Goal: Contribute content

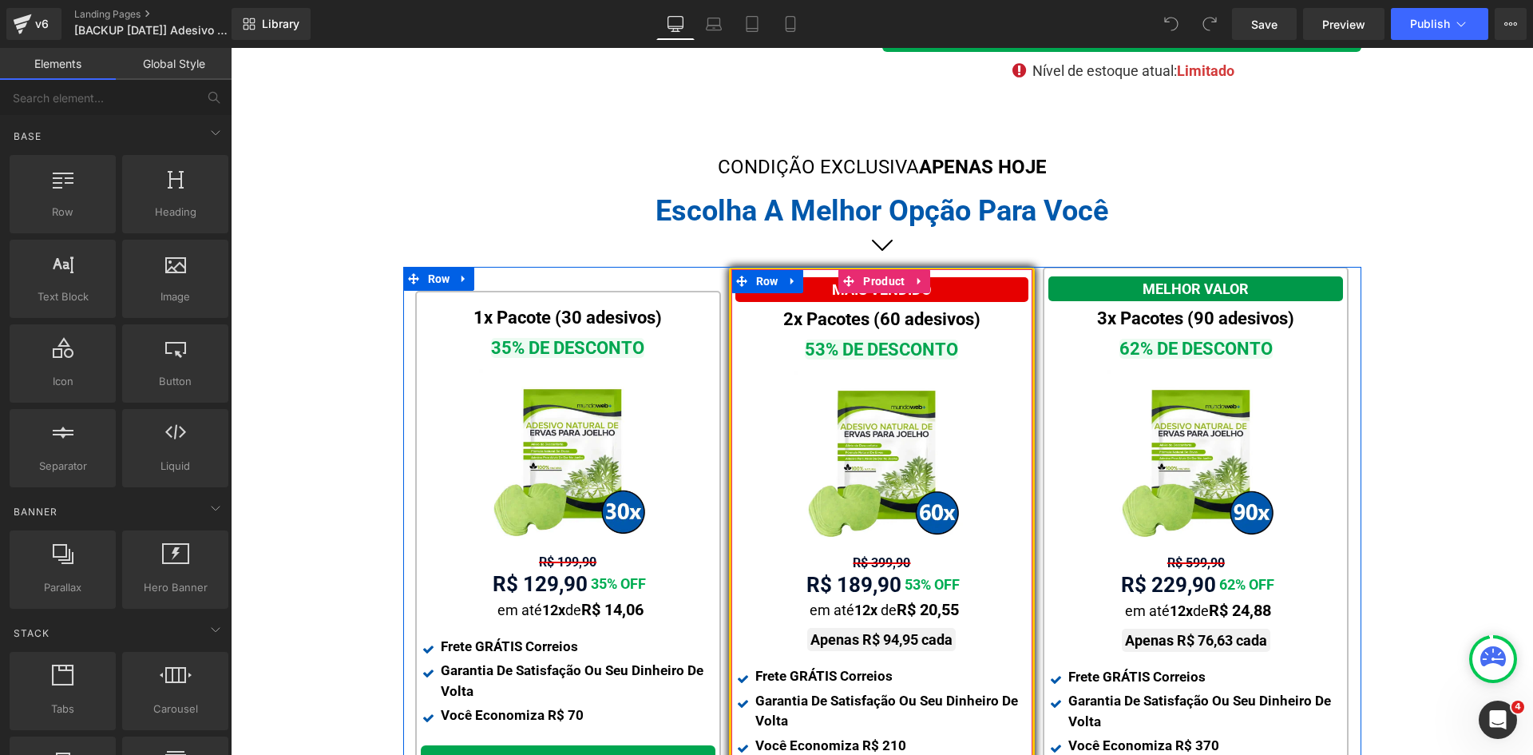
scroll to position [479, 0]
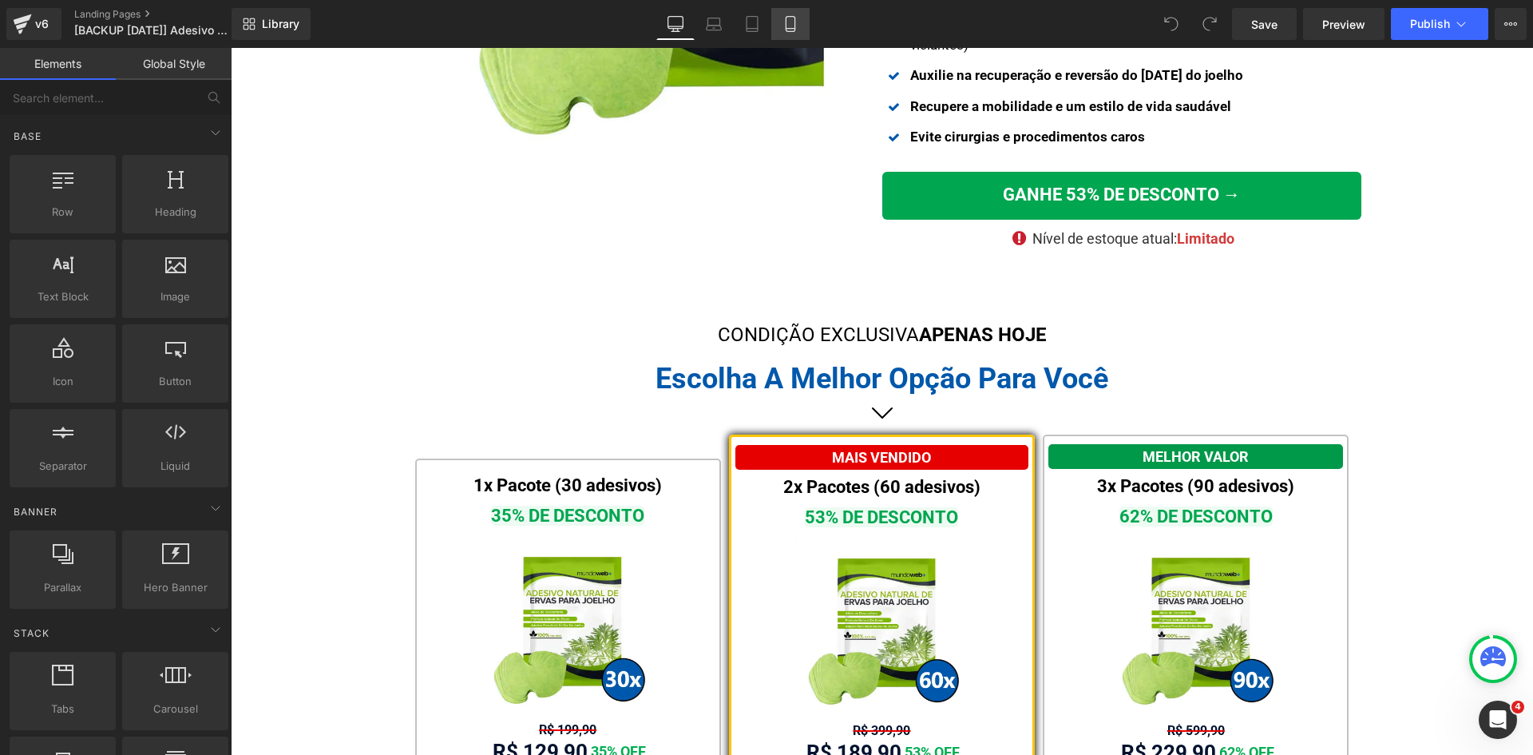
click at [795, 21] on icon at bounding box center [791, 24] width 16 height 16
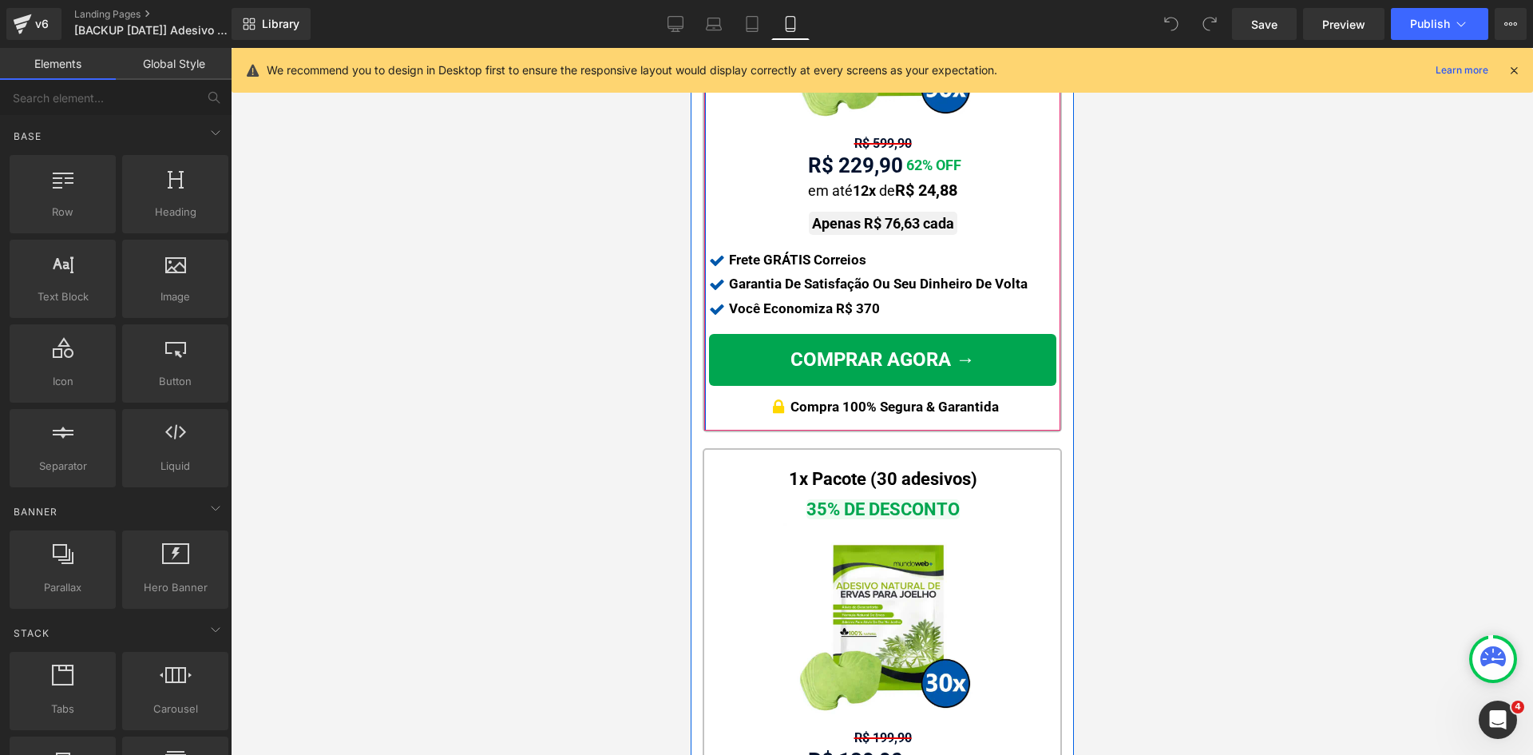
scroll to position [2076, 0]
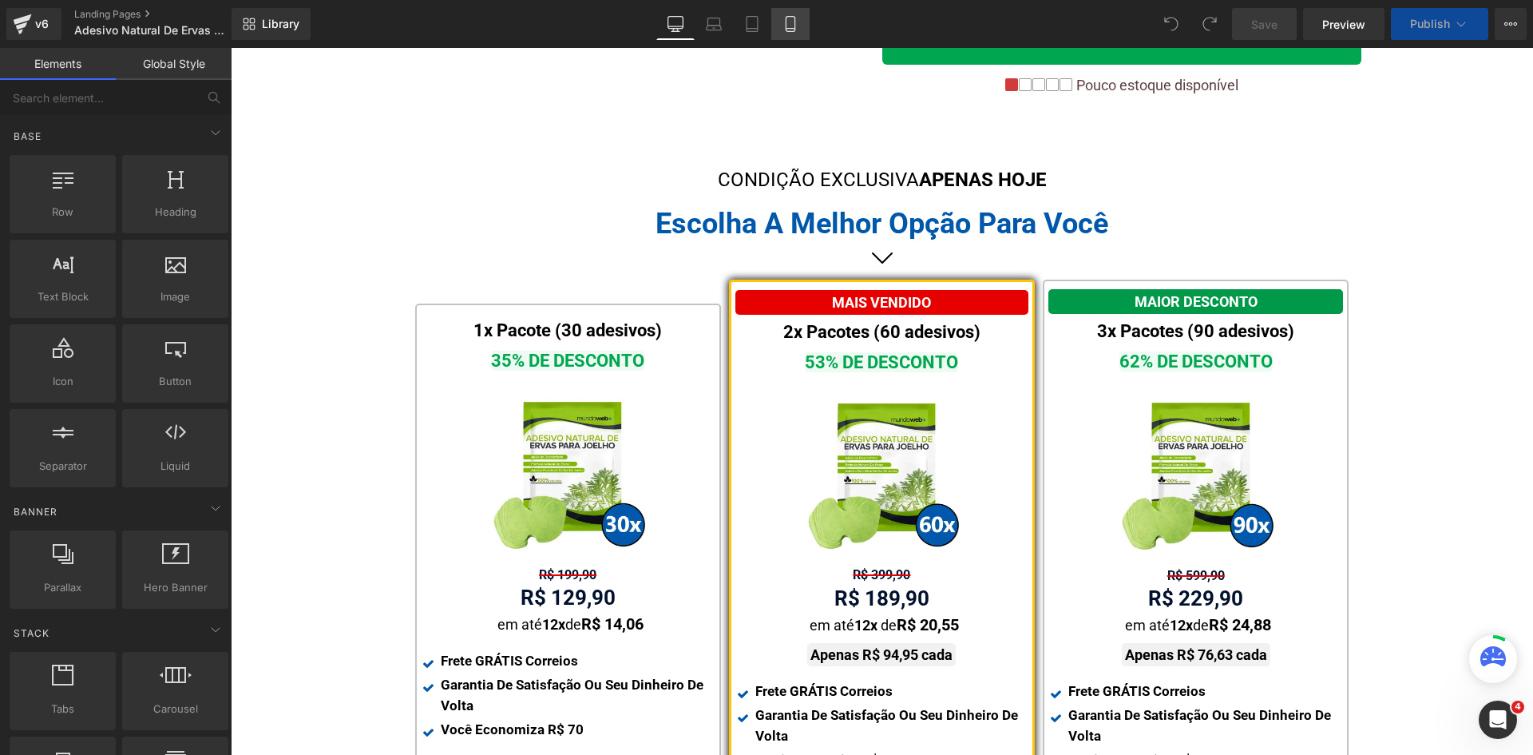
click at [787, 25] on icon at bounding box center [790, 24] width 9 height 15
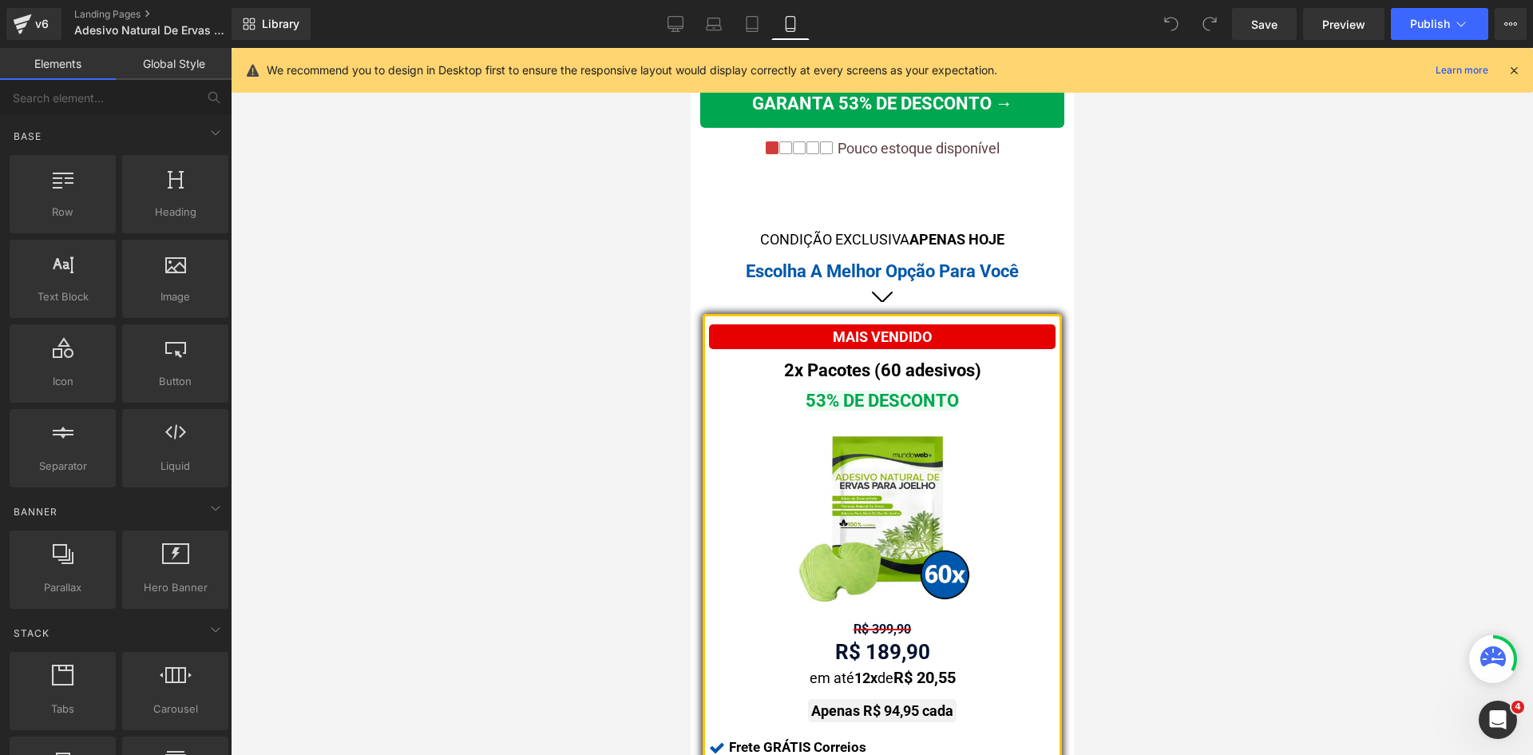
scroll to position [958, 0]
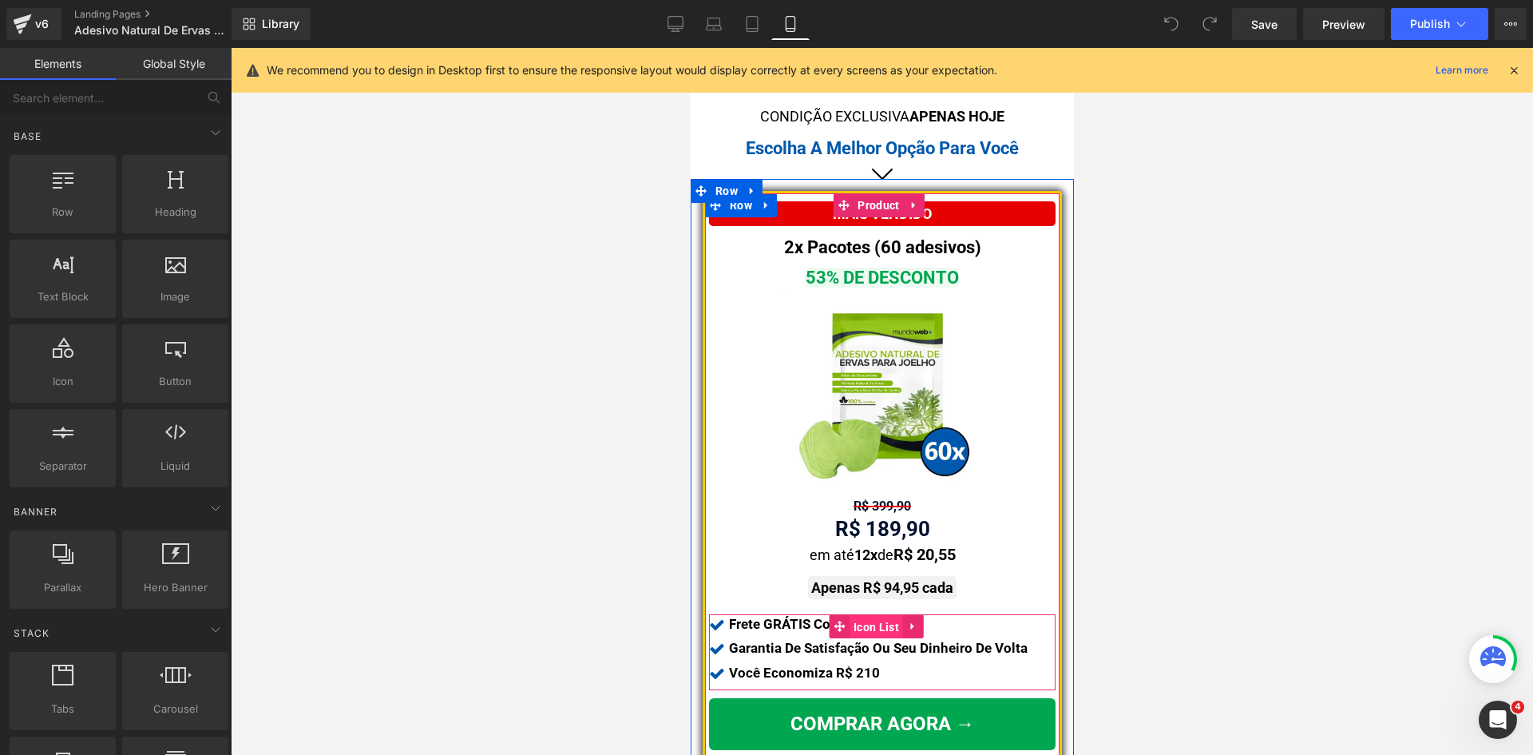
click at [874, 615] on span "Icon List" at bounding box center [876, 627] width 54 height 24
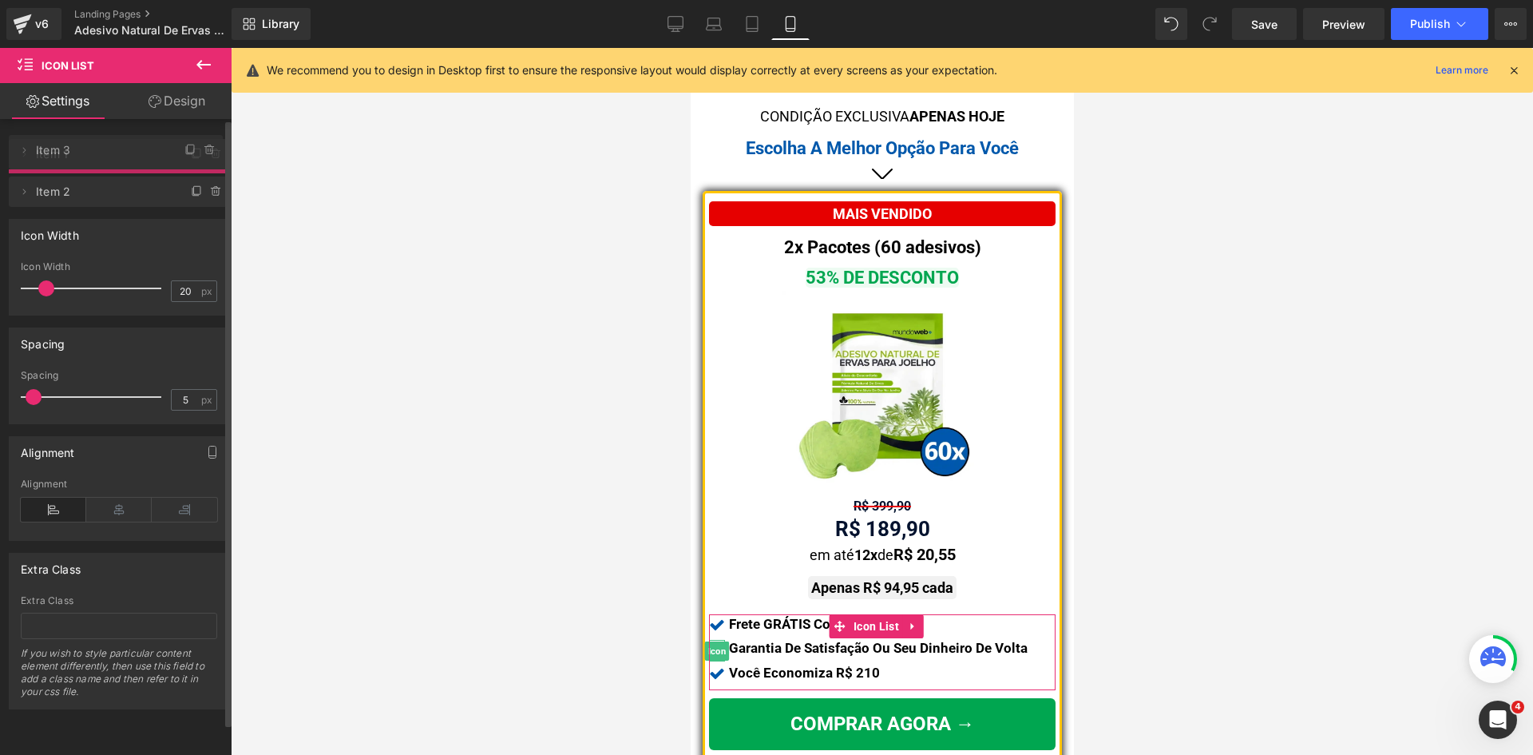
drag, startPoint x: 124, startPoint y: 189, endPoint x: 118, endPoint y: 149, distance: 41.1
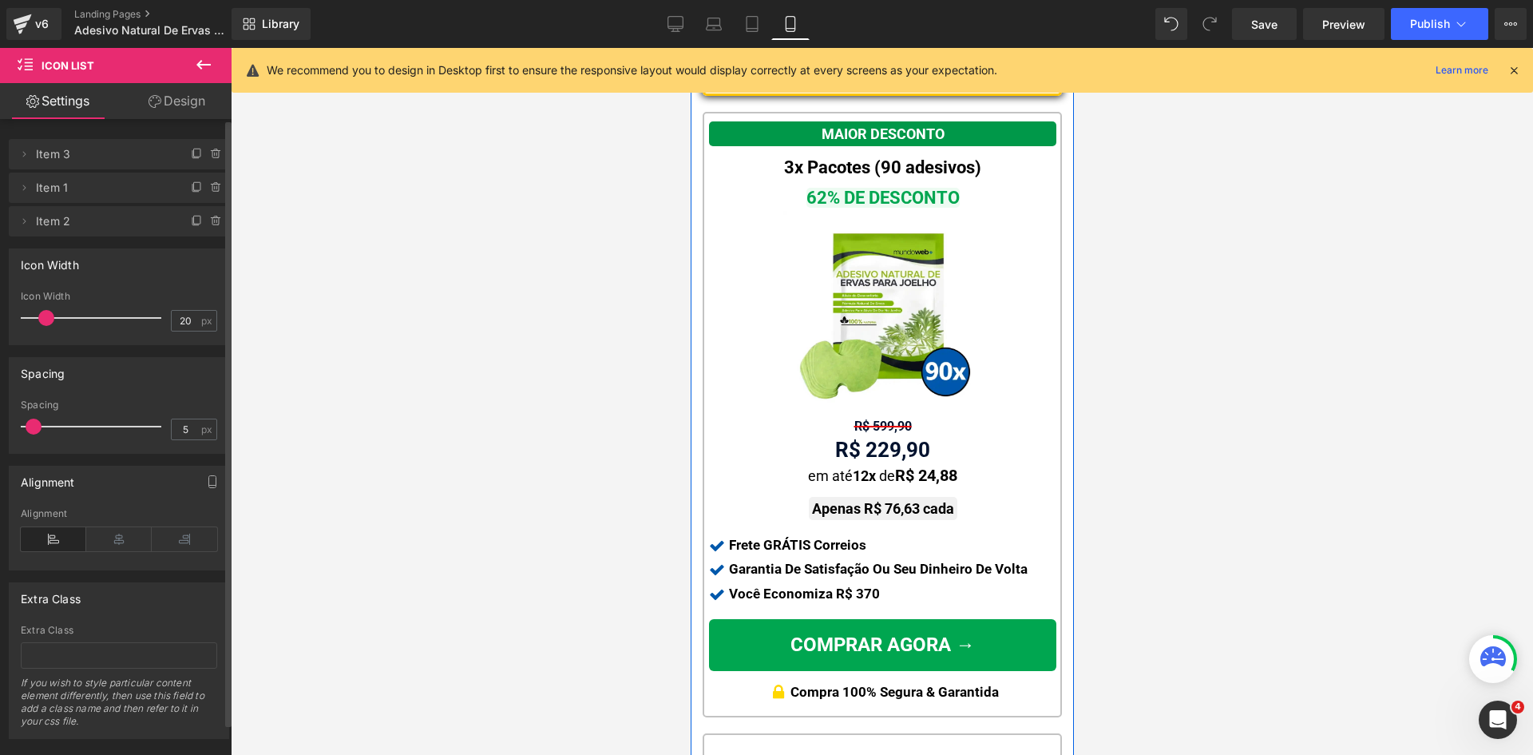
scroll to position [1677, 0]
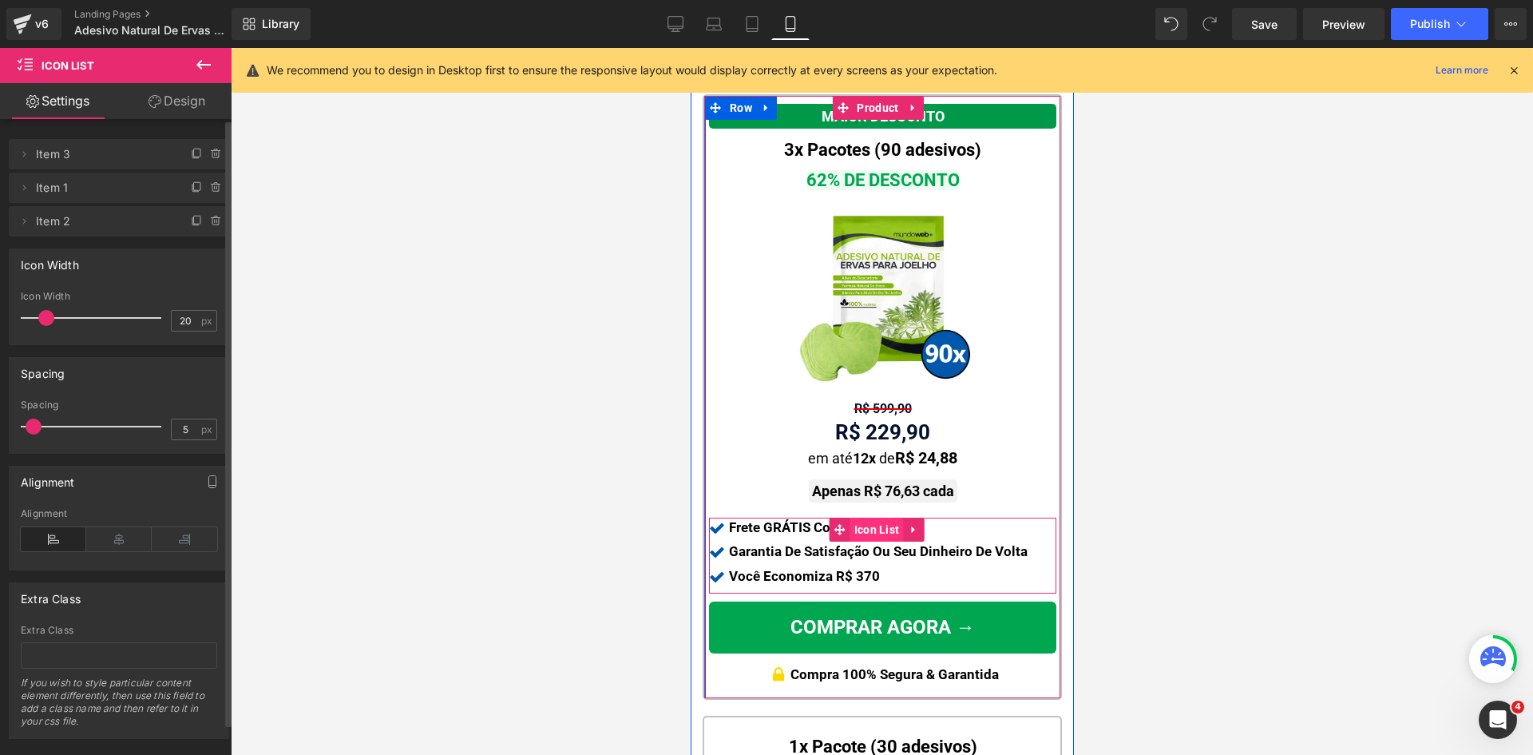
click at [858, 524] on span "Icon List" at bounding box center [877, 529] width 54 height 24
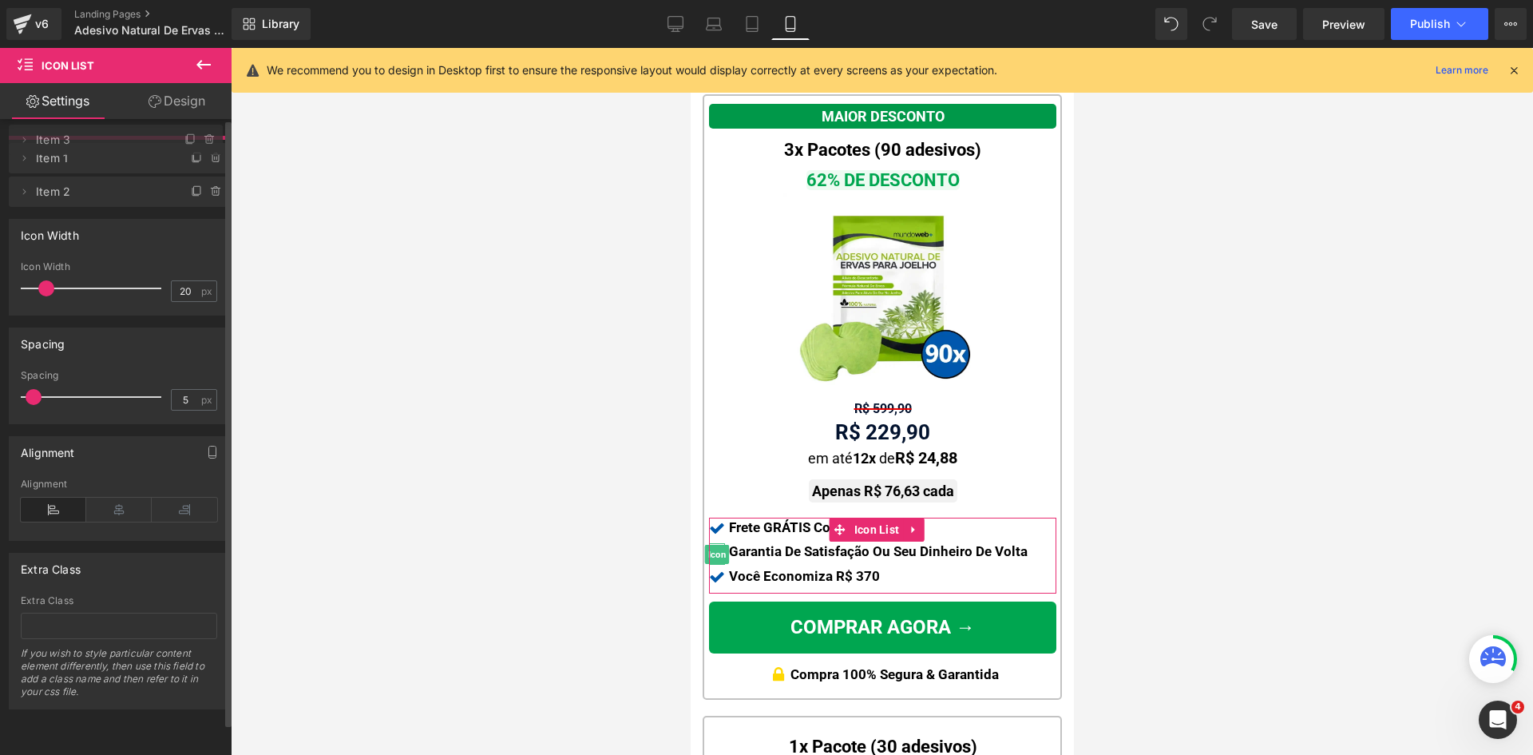
drag, startPoint x: 130, startPoint y: 188, endPoint x: 137, endPoint y: 140, distance: 48.3
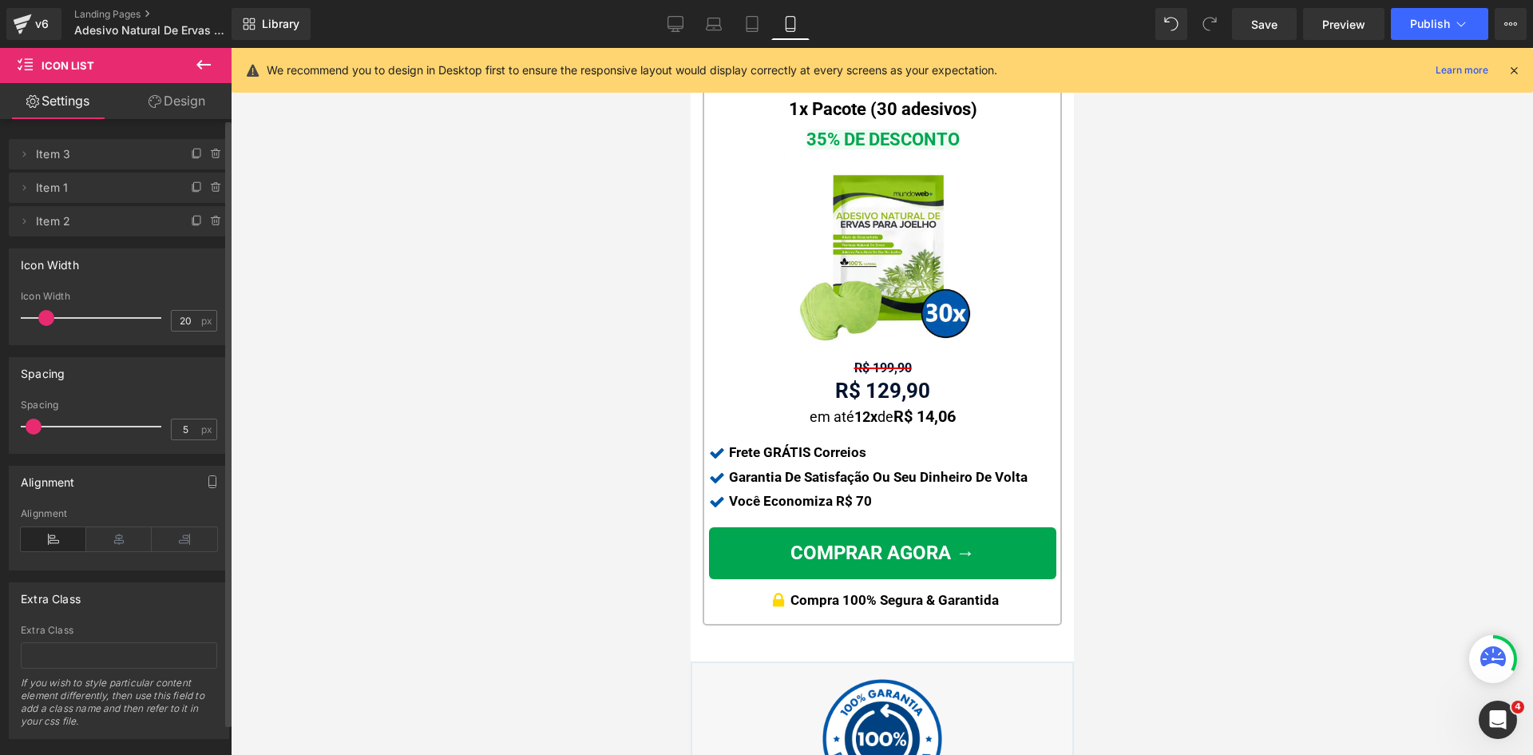
scroll to position [2316, 0]
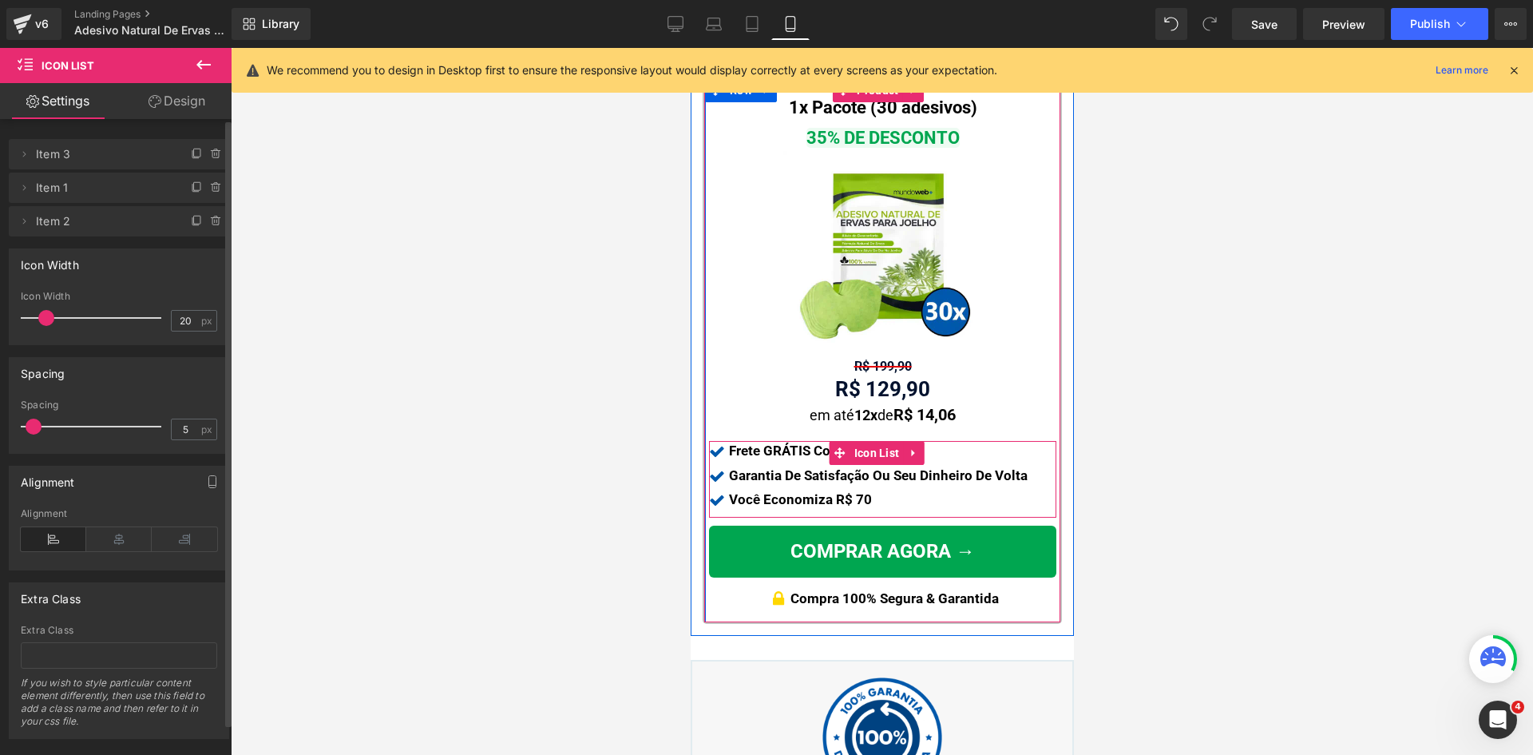
click at [873, 442] on span "Icon List" at bounding box center [877, 453] width 54 height 24
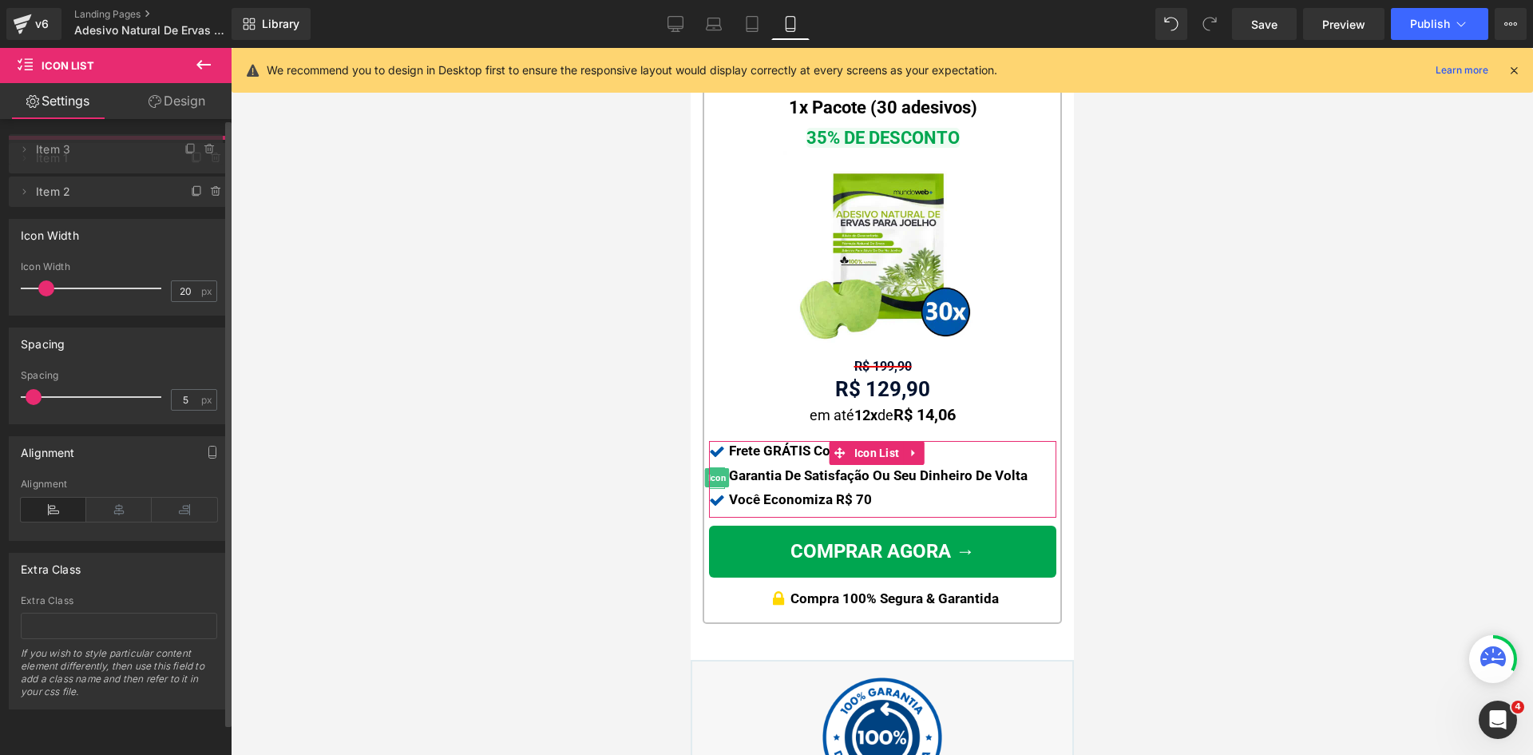
drag, startPoint x: 148, startPoint y: 186, endPoint x: 145, endPoint y: 149, distance: 37.6
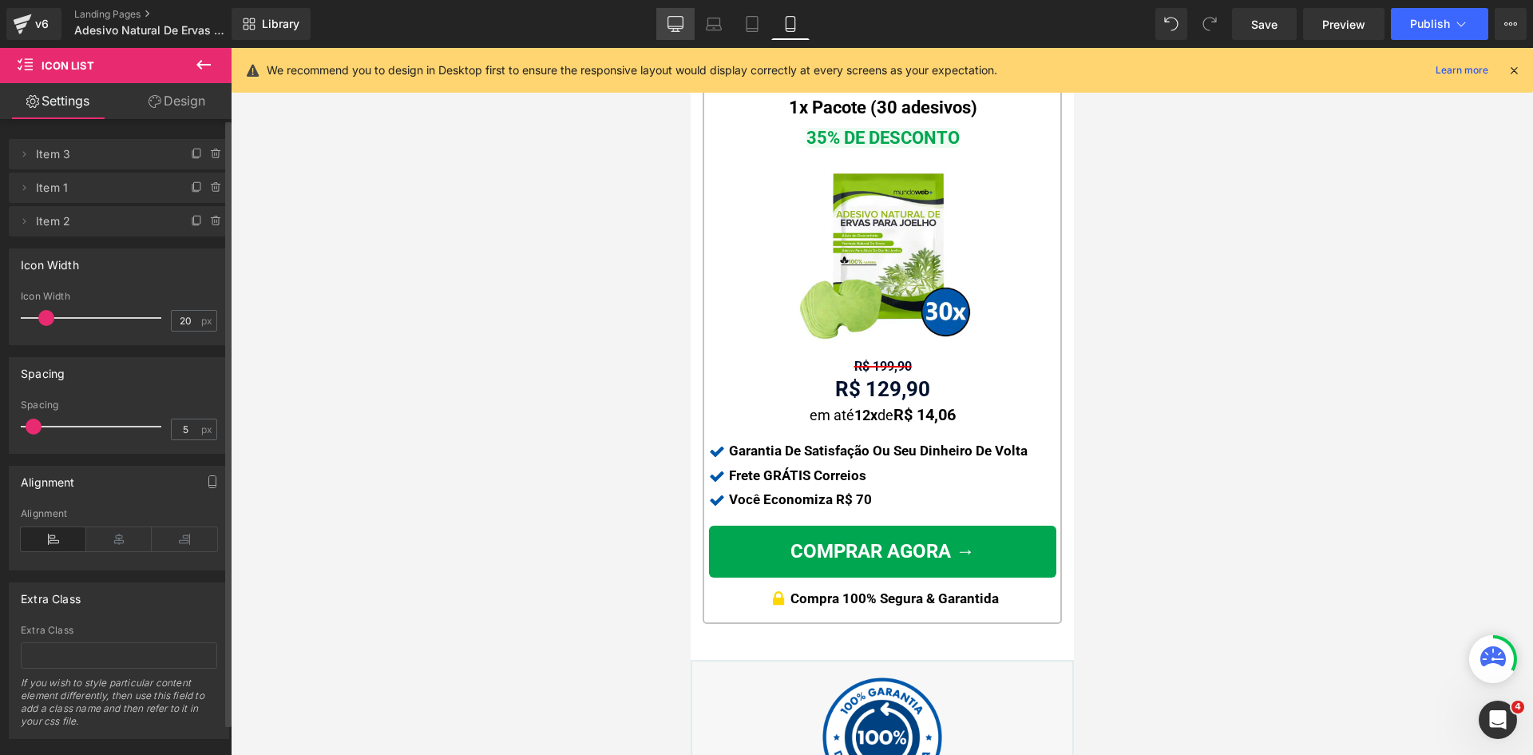
click at [676, 20] on icon at bounding box center [676, 24] width 16 height 16
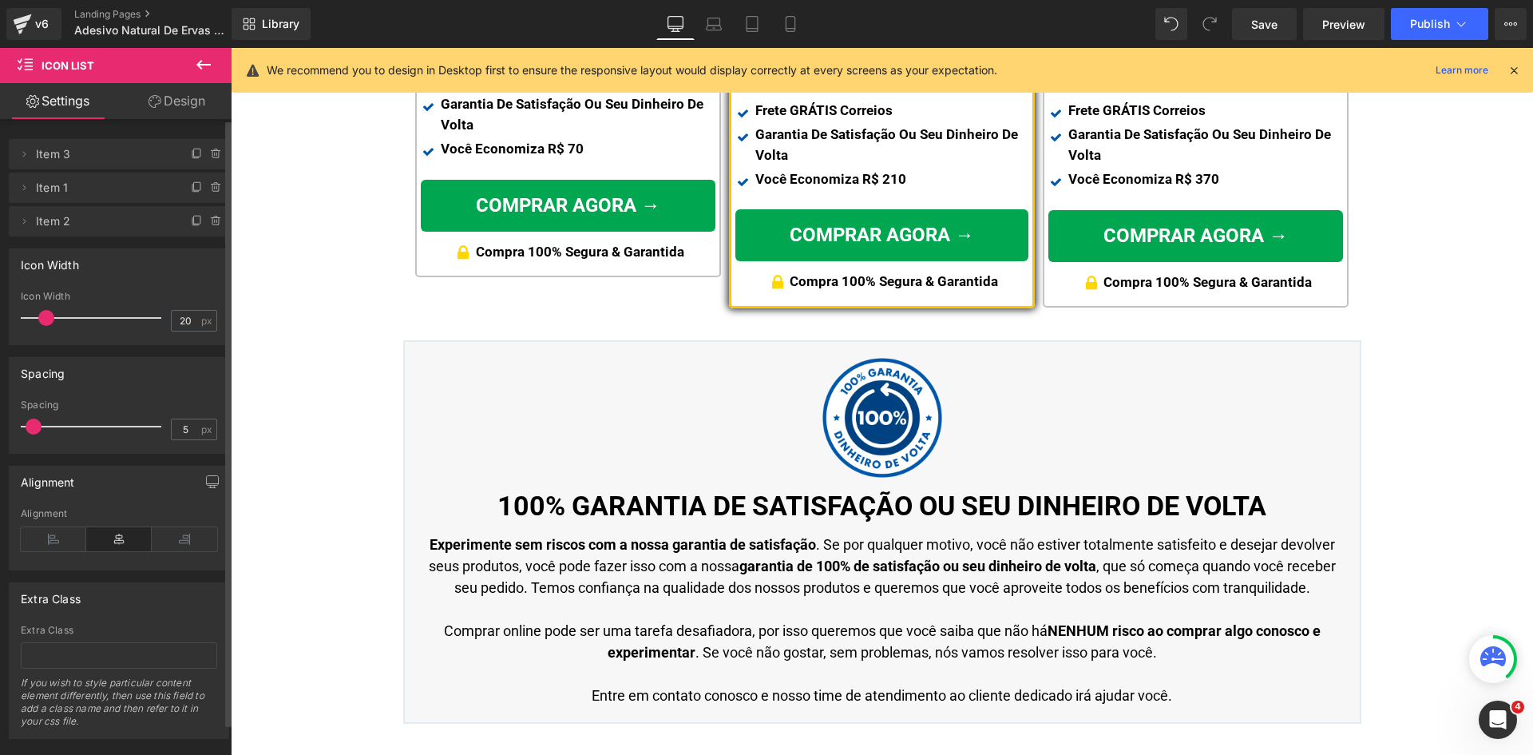
scroll to position [980, 0]
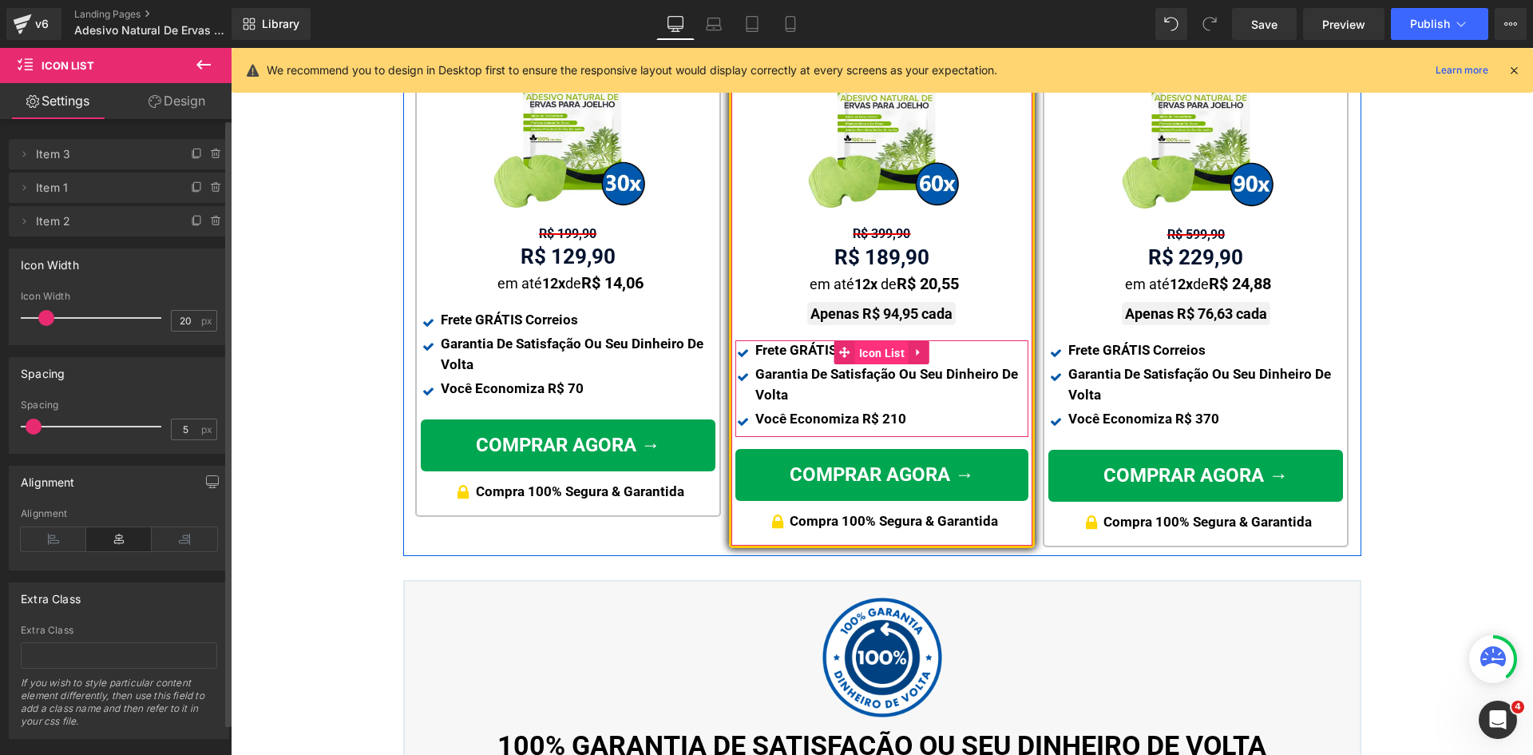
click at [859, 341] on span "Icon List" at bounding box center [882, 353] width 54 height 24
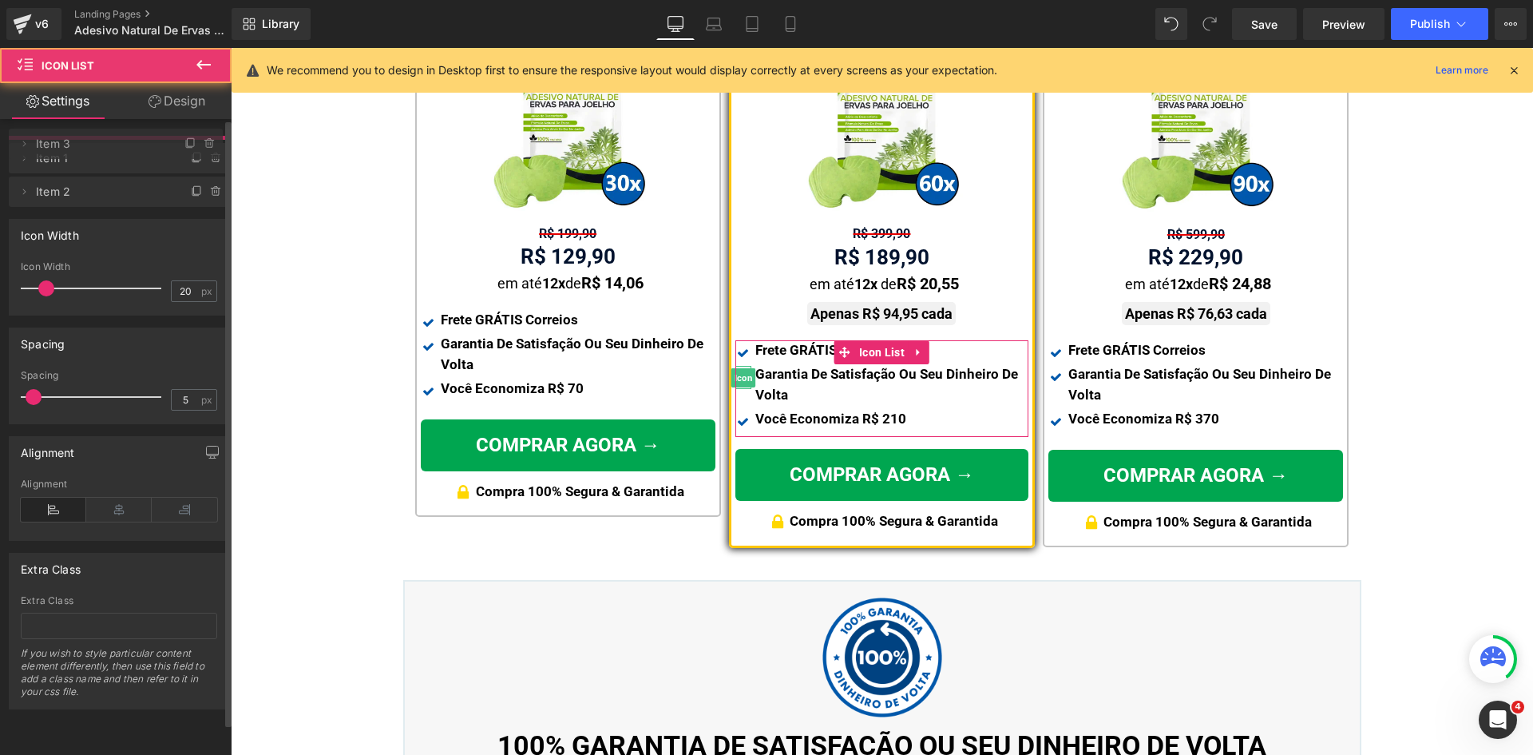
drag, startPoint x: 103, startPoint y: 186, endPoint x: 94, endPoint y: 137, distance: 49.5
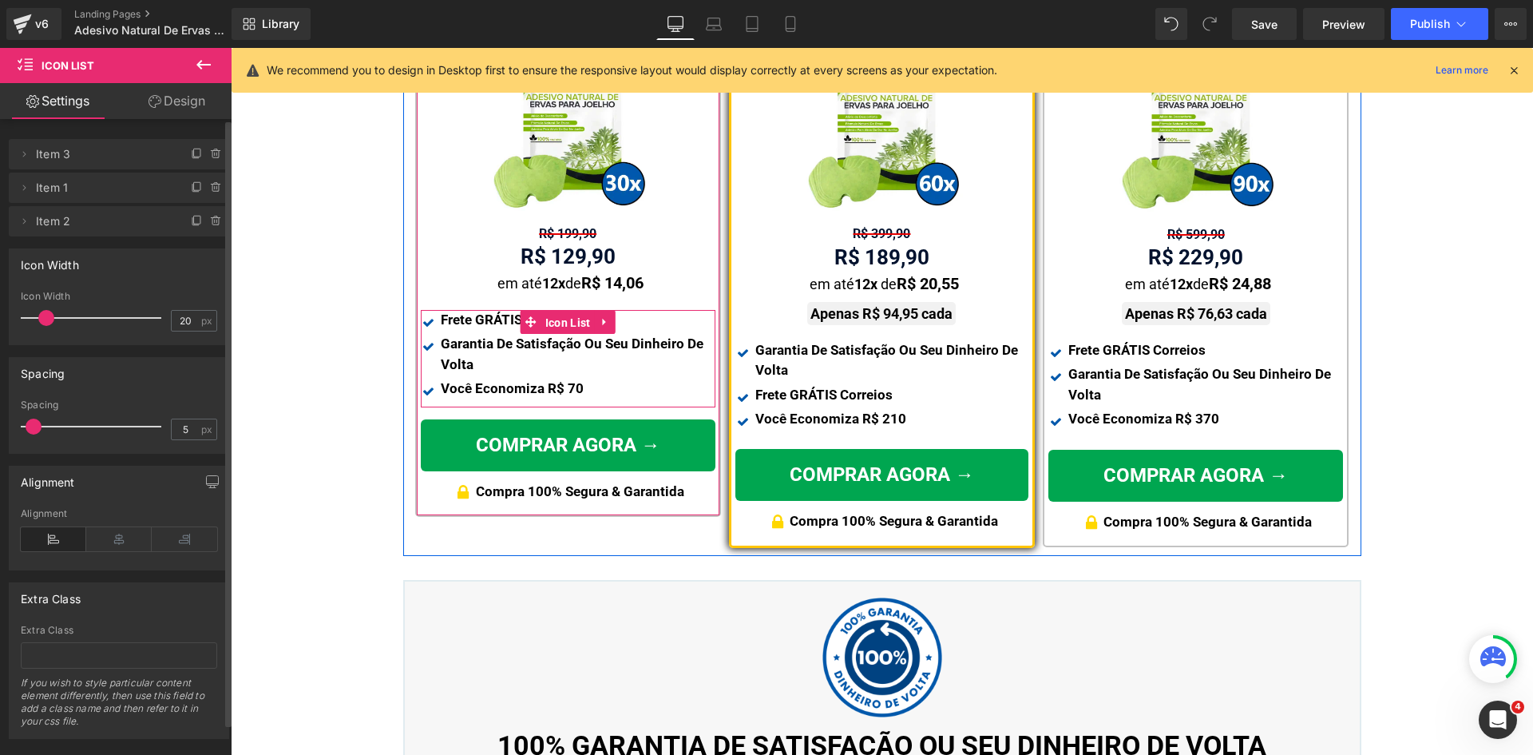
drag, startPoint x: 557, startPoint y: 303, endPoint x: 237, endPoint y: 222, distance: 329.4
click at [556, 311] on span "Icon List" at bounding box center [568, 323] width 54 height 24
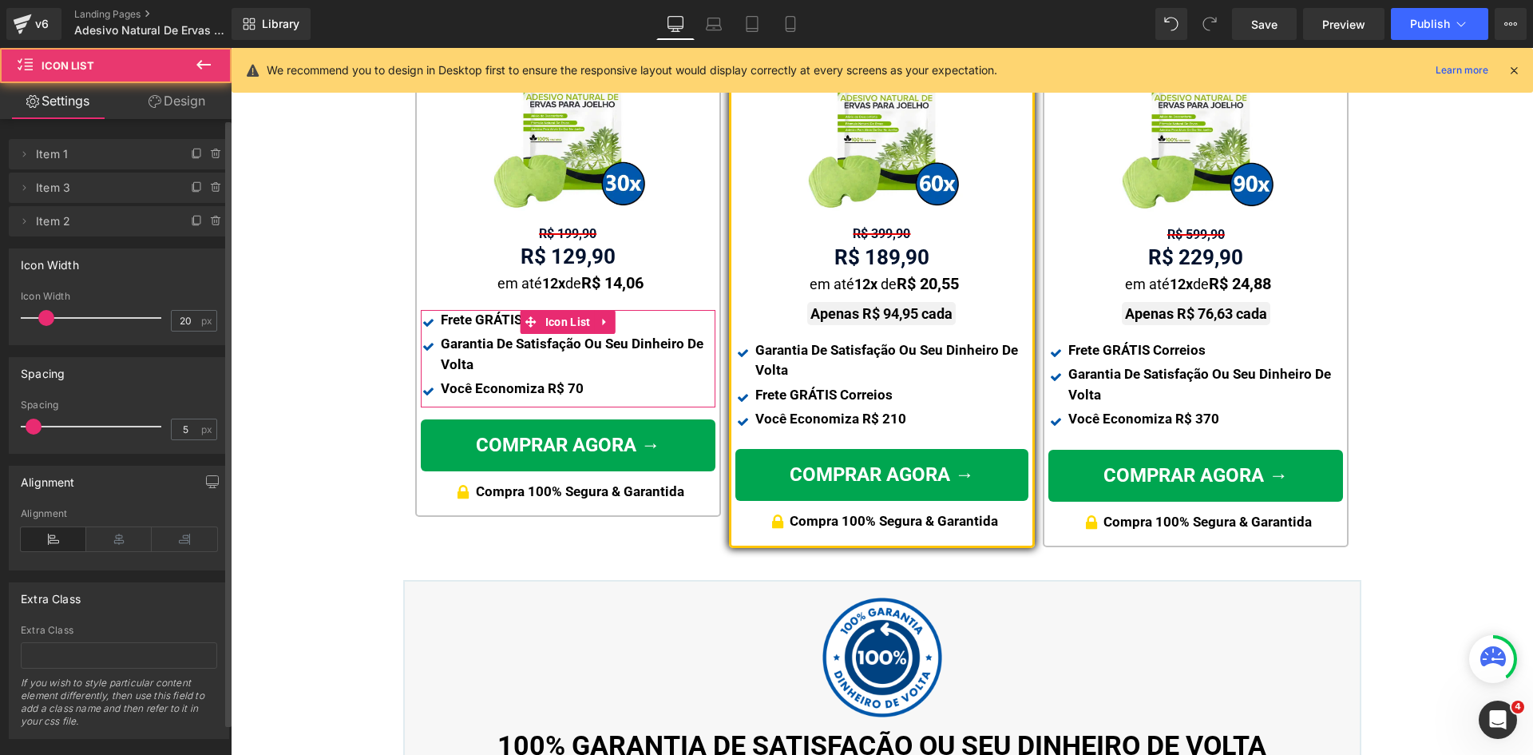
drag, startPoint x: 121, startPoint y: 190, endPoint x: 124, endPoint y: 144, distance: 46.4
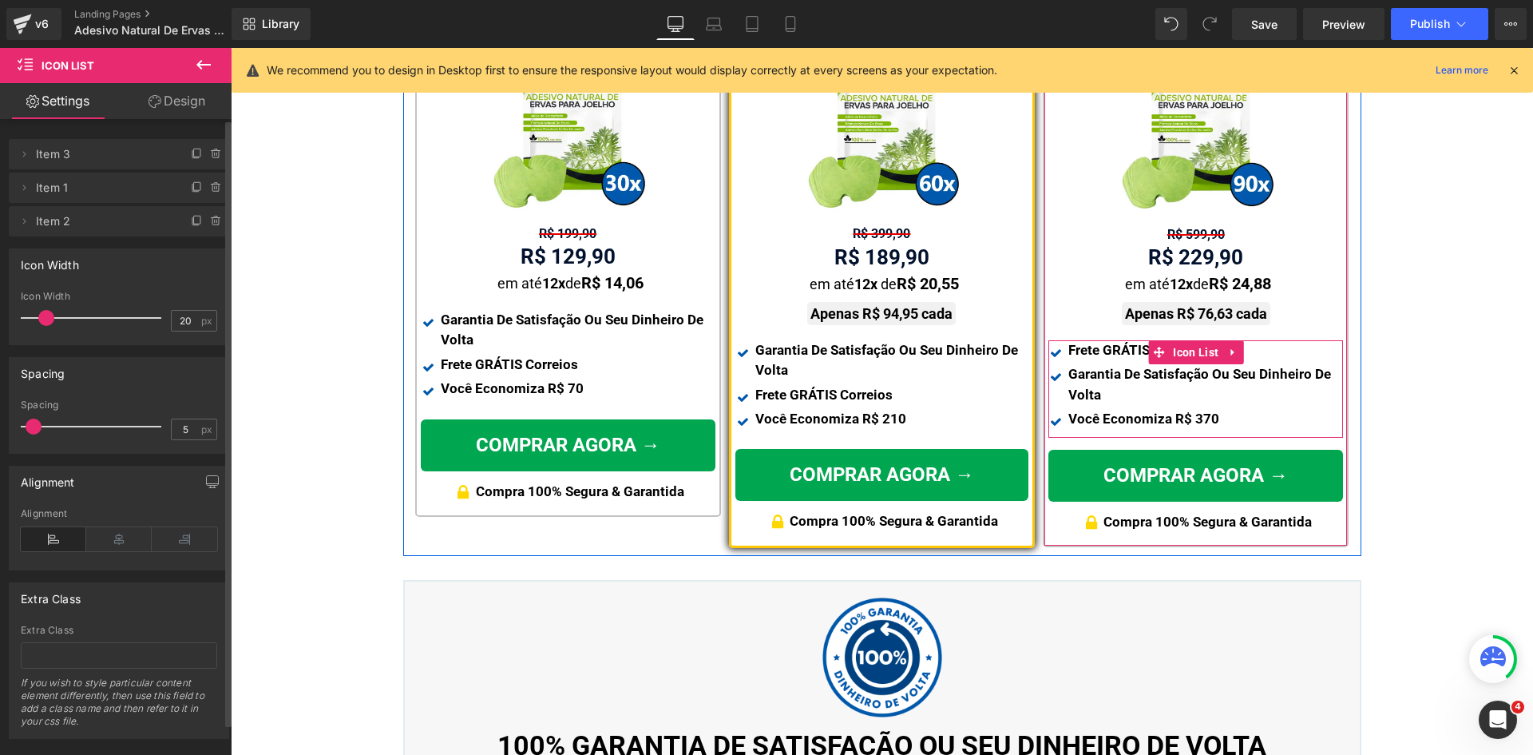
drag, startPoint x: 1158, startPoint y: 334, endPoint x: 596, endPoint y: 266, distance: 566.3
click at [1156, 347] on icon at bounding box center [1158, 352] width 11 height 11
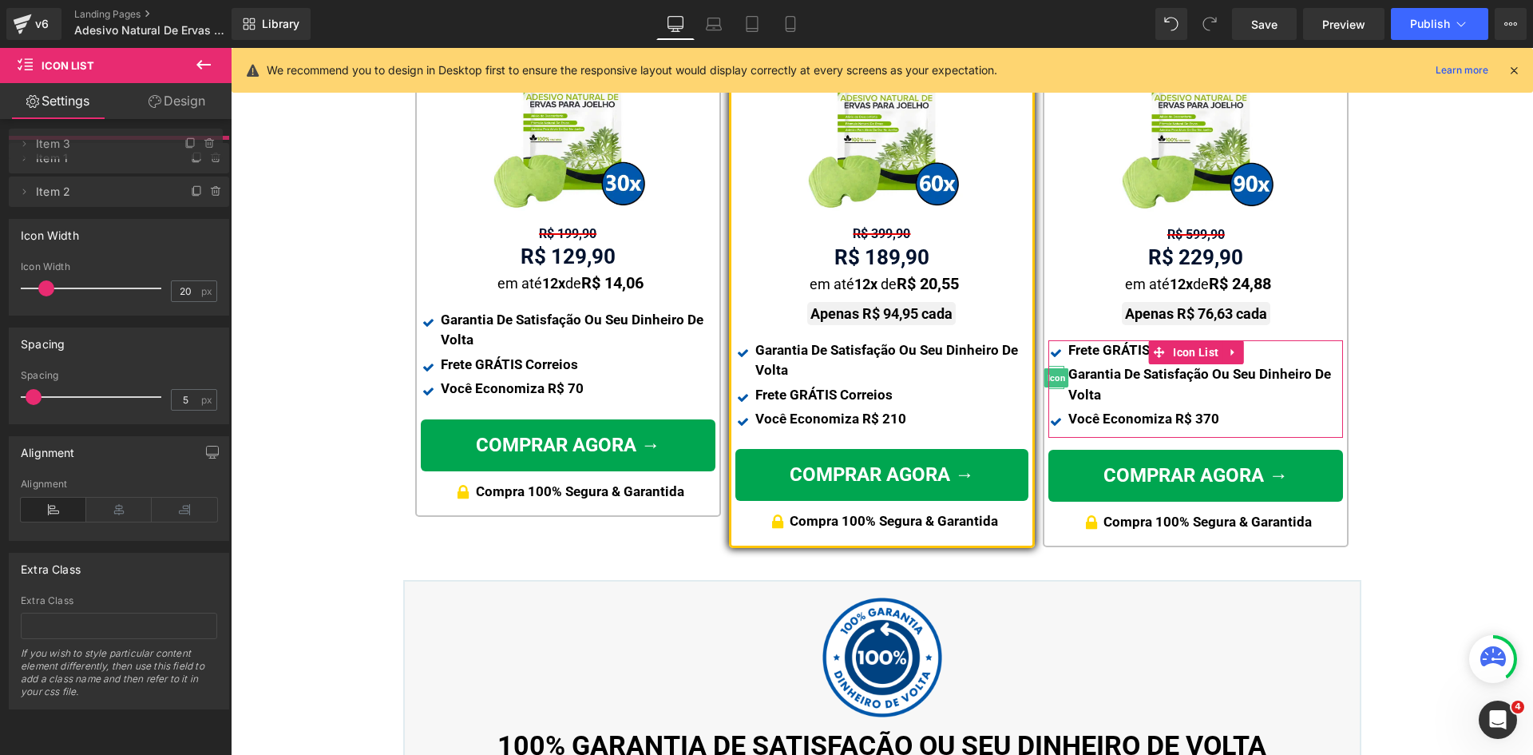
drag, startPoint x: 124, startPoint y: 188, endPoint x: 127, endPoint y: 144, distance: 44.0
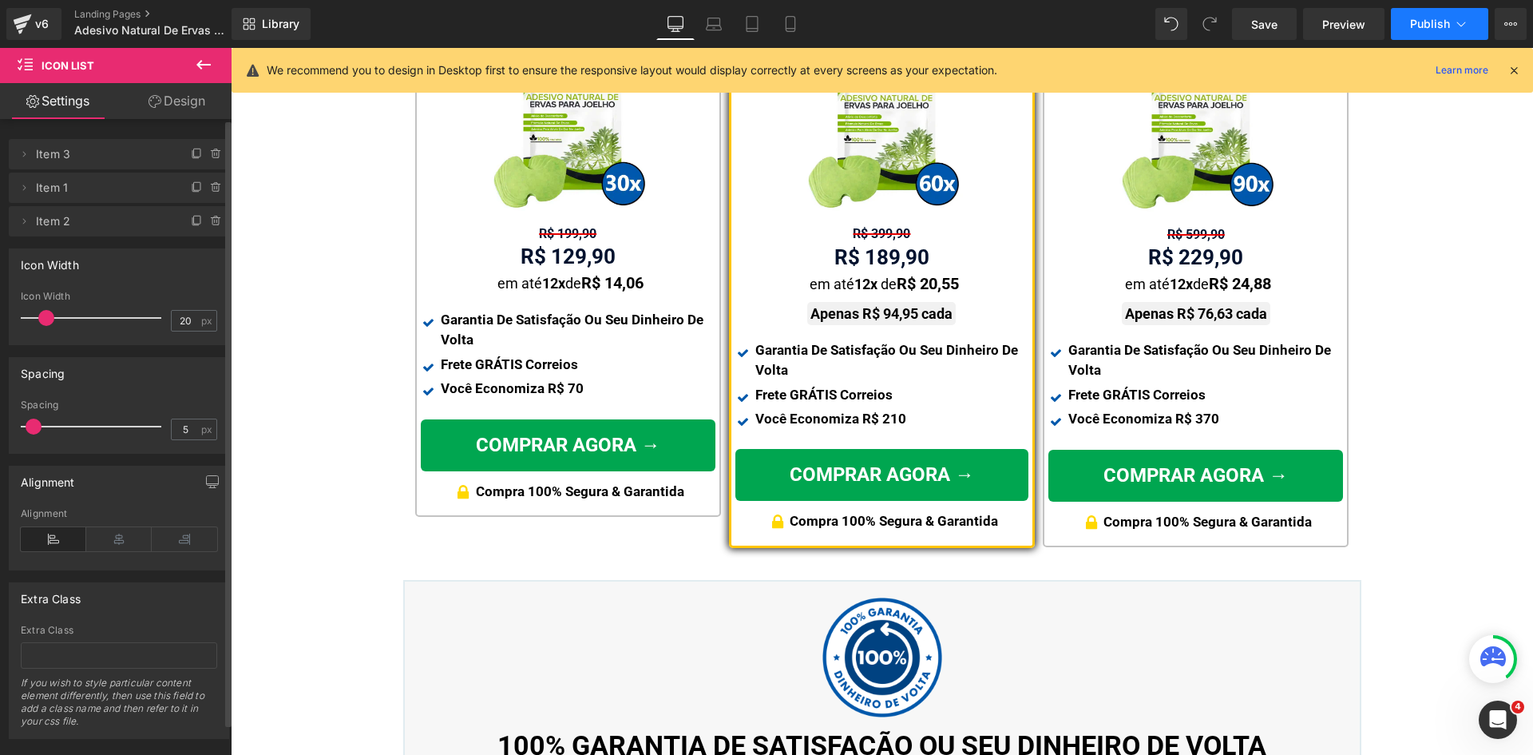
click at [1448, 25] on span "Publish" at bounding box center [1430, 24] width 40 height 13
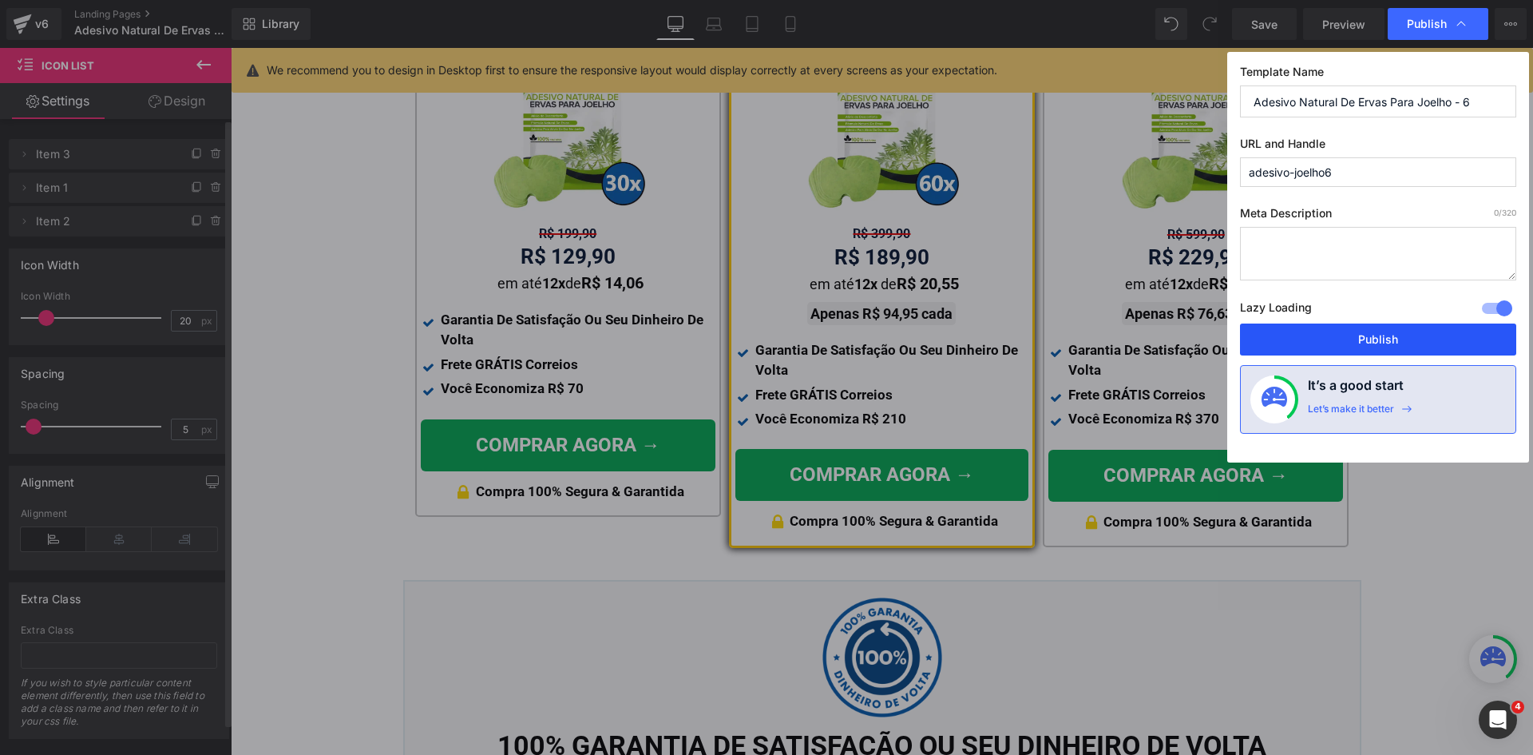
click at [1405, 343] on button "Publish" at bounding box center [1378, 339] width 276 height 32
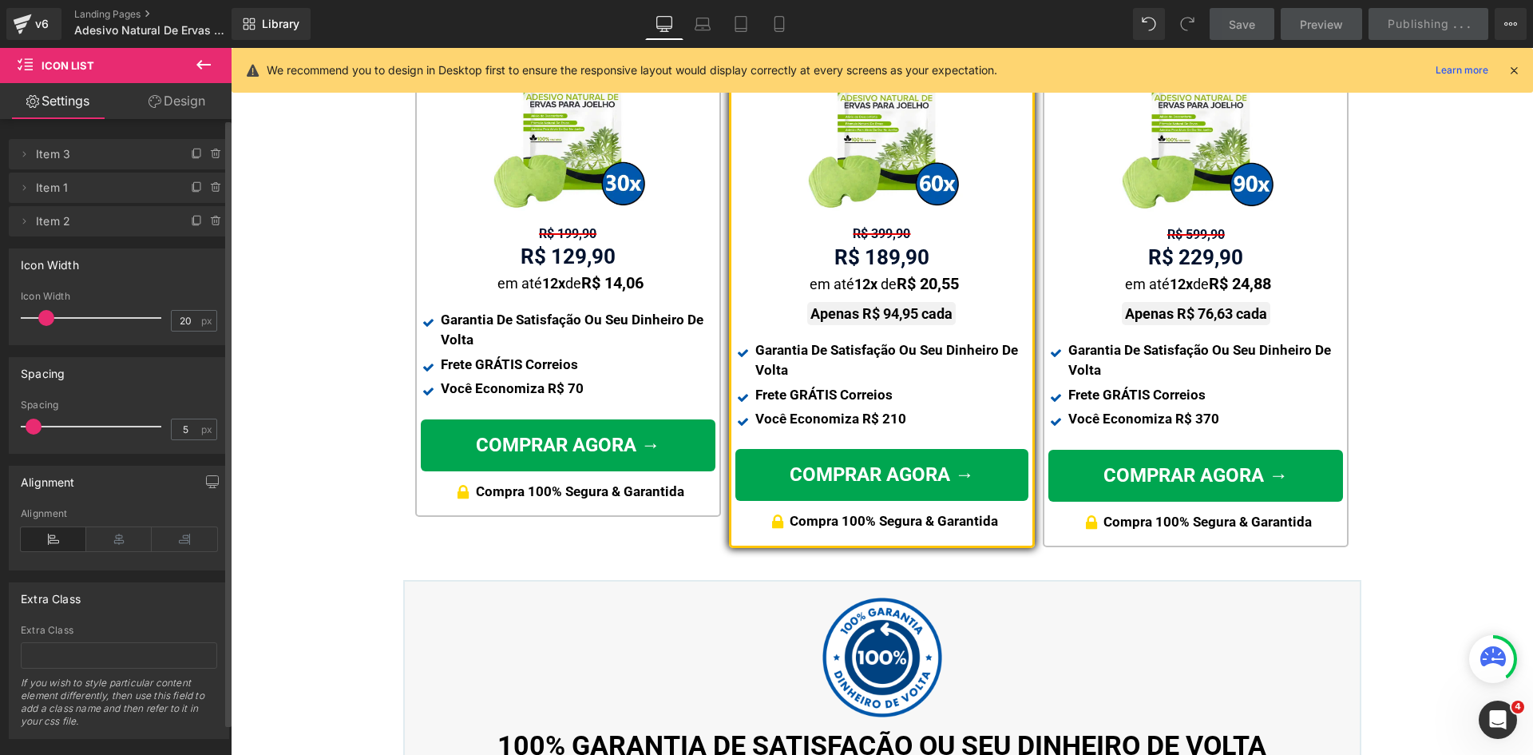
scroll to position [181, 0]
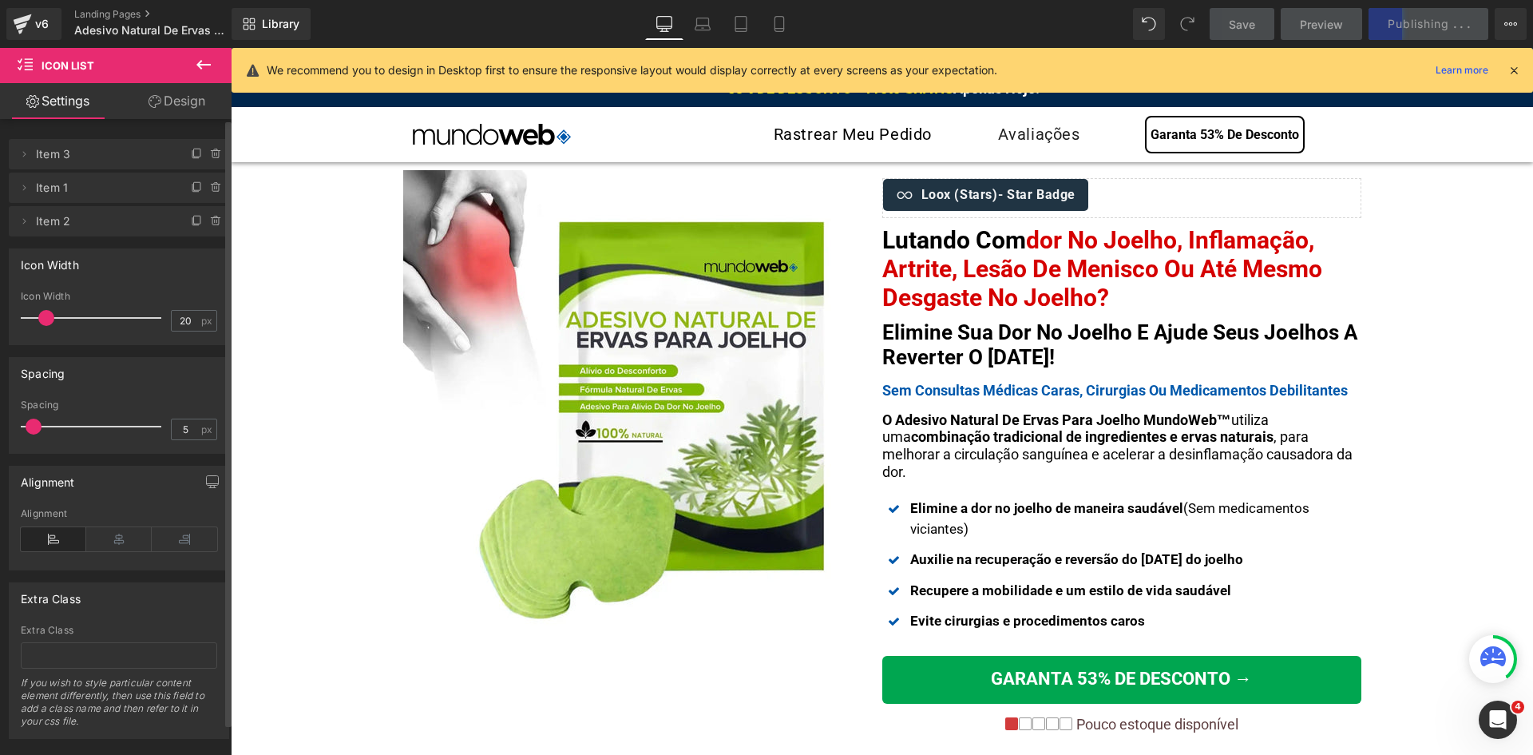
click at [1508, 67] on icon at bounding box center [1514, 70] width 14 height 14
